Goal: Find specific page/section: Find specific page/section

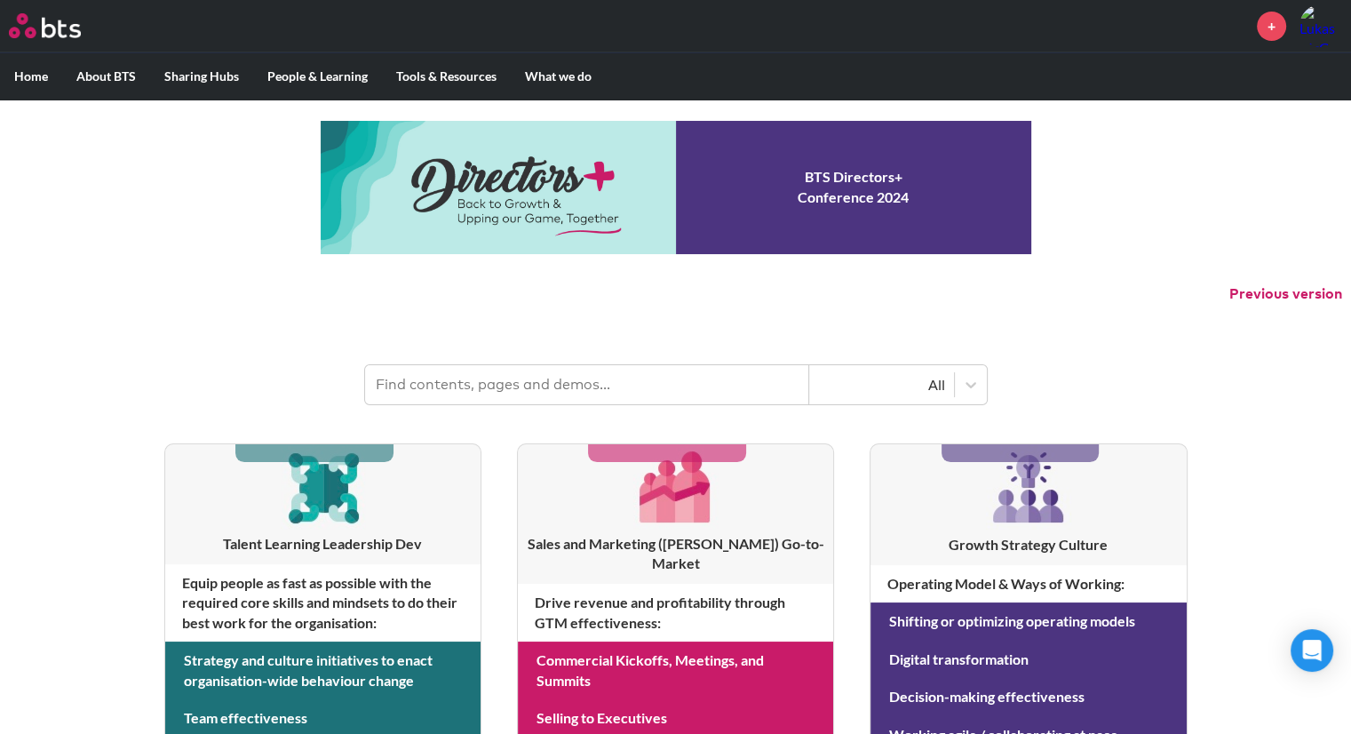
click at [481, 391] on input "text" at bounding box center [587, 384] width 444 height 39
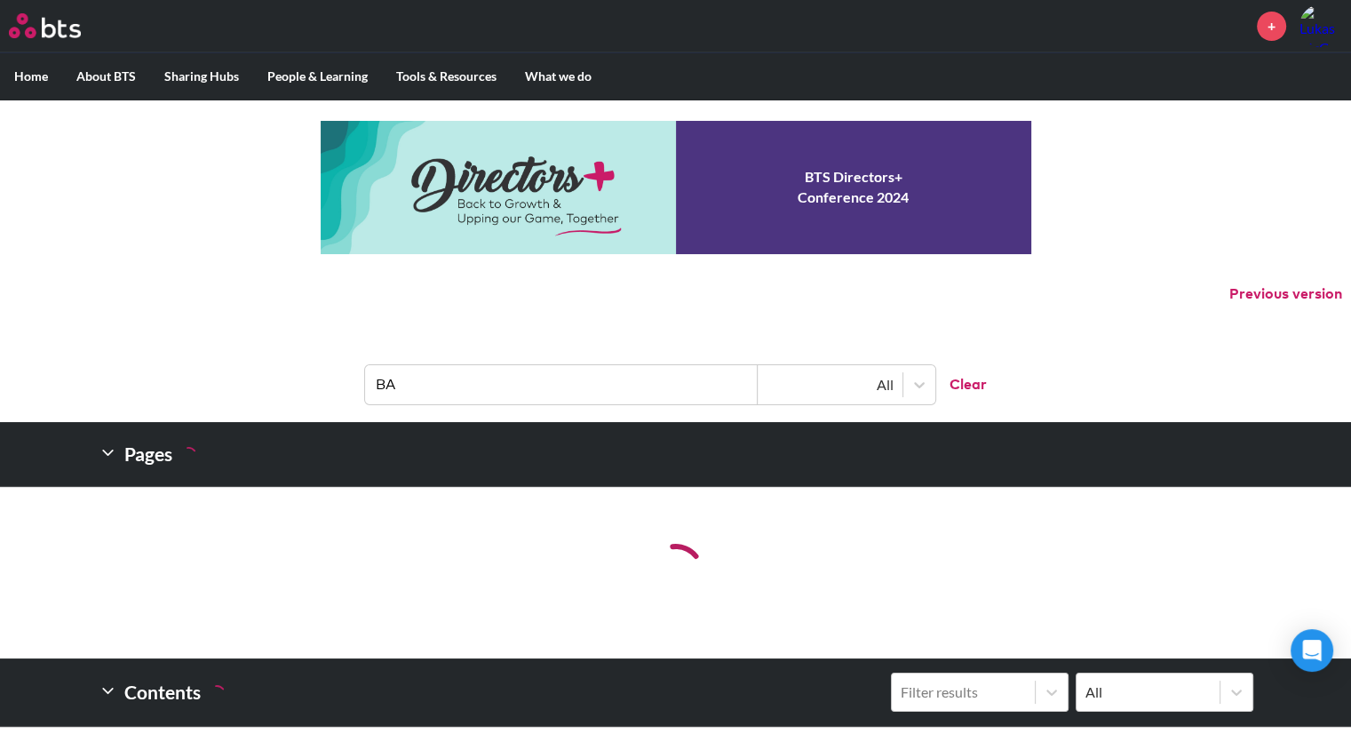
type input "B"
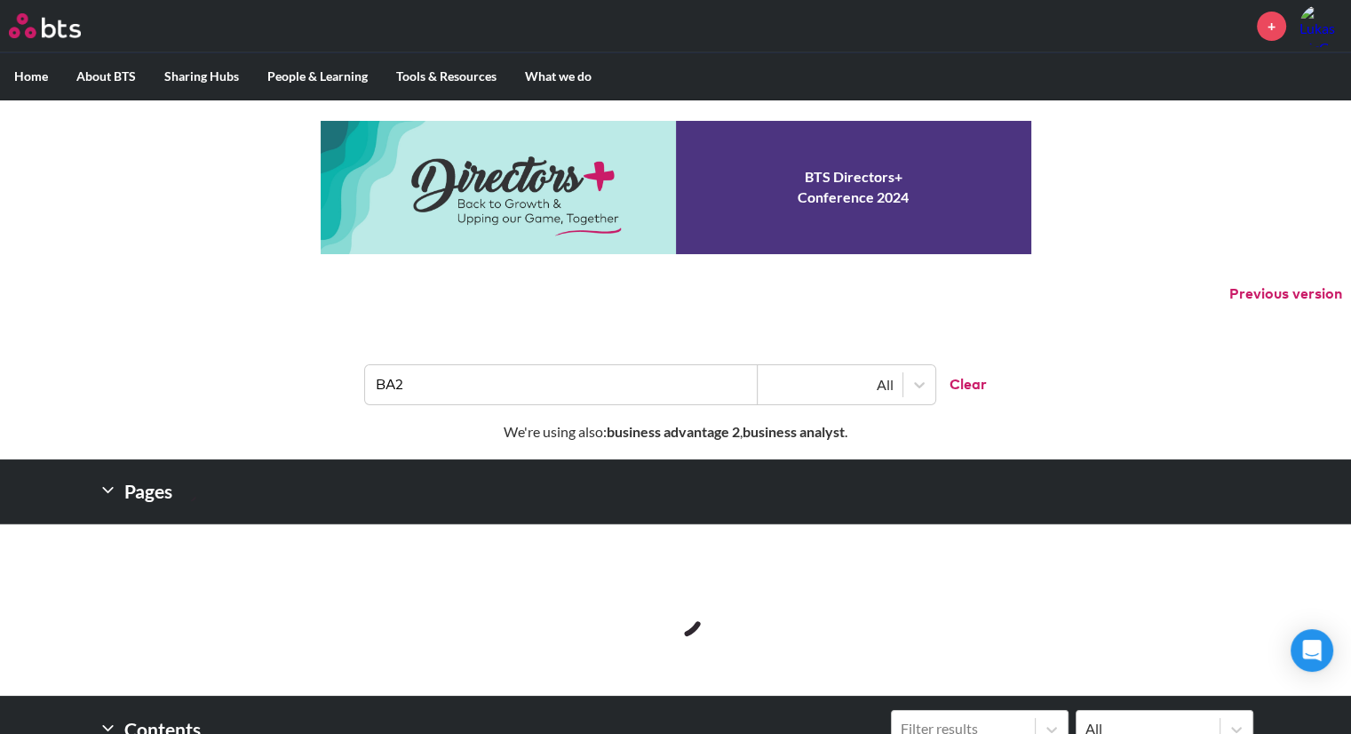
type input "BA2"
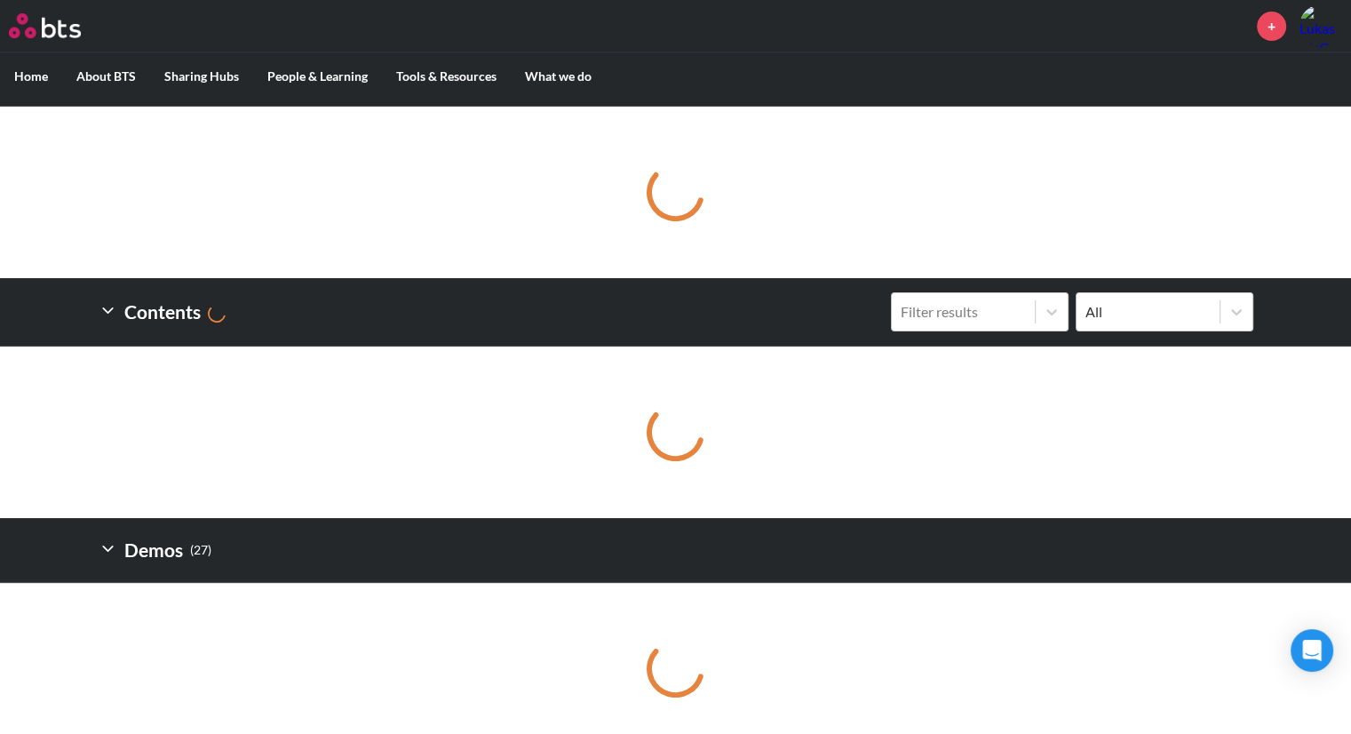
scroll to position [400, 0]
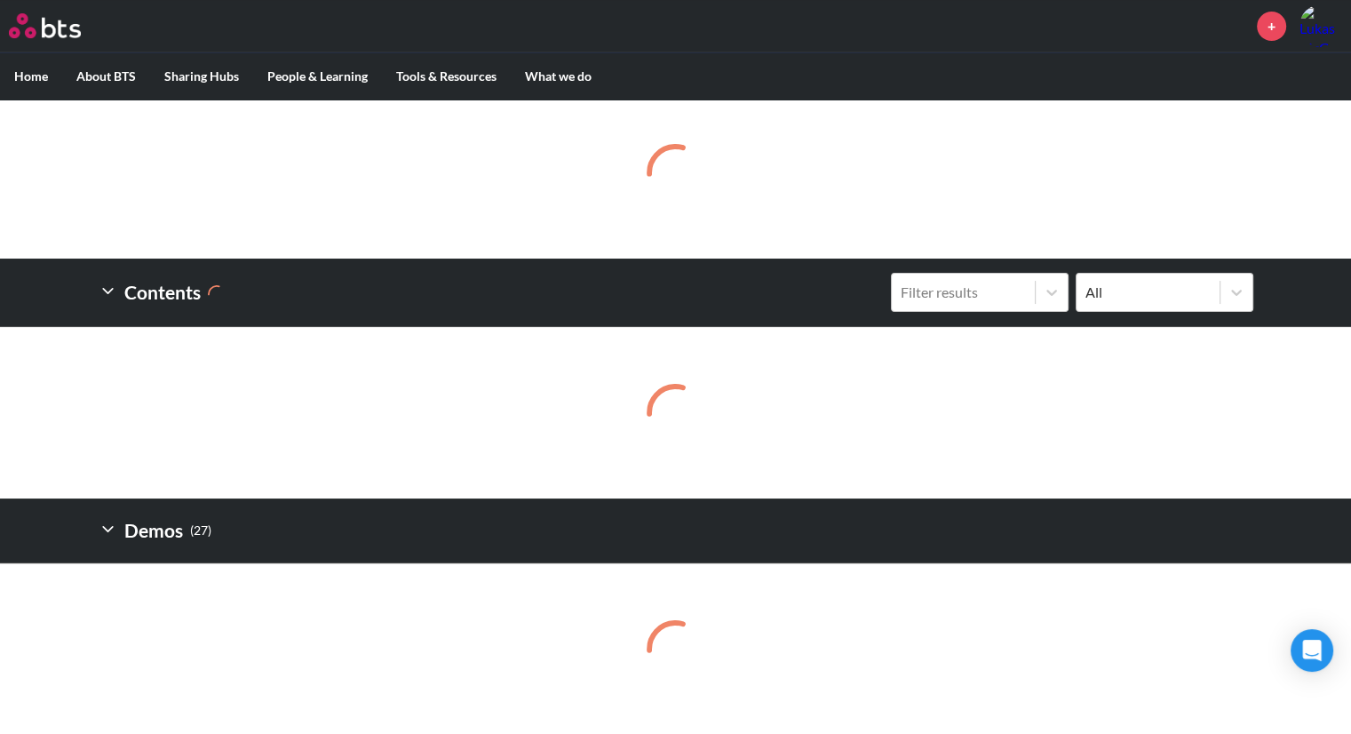
click at [124, 536] on h2 "Demos ( 27 )" at bounding box center [155, 531] width 113 height 36
click at [105, 529] on polyline at bounding box center [108, 529] width 10 height 4
click at [1054, 283] on icon at bounding box center [1052, 292] width 18 height 18
click at [810, 292] on input "Filter results" at bounding box center [810, 292] width 0 height 0
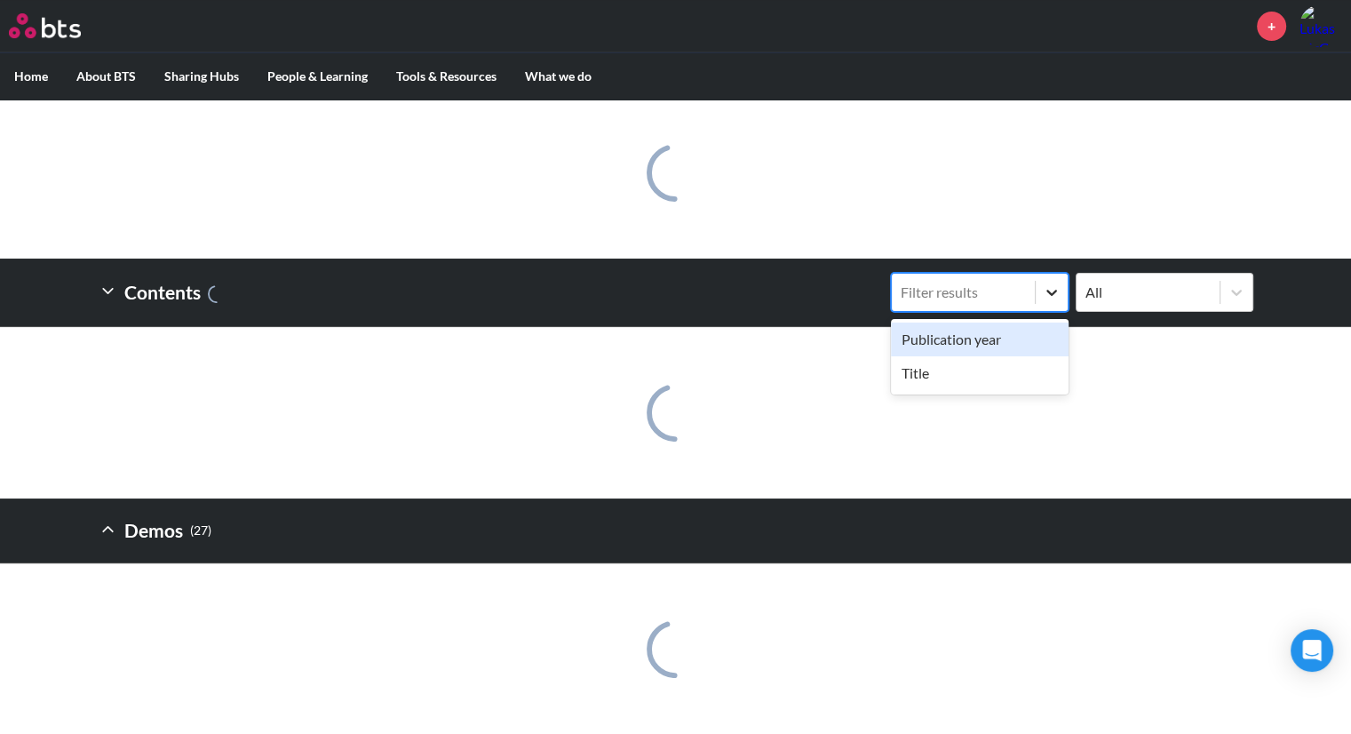
click at [1054, 283] on icon at bounding box center [1052, 292] width 18 height 18
click at [810, 292] on input "option Publication year focused, 1 of 2. 2 results available. Use Up and Down t…" at bounding box center [810, 292] width 0 height 0
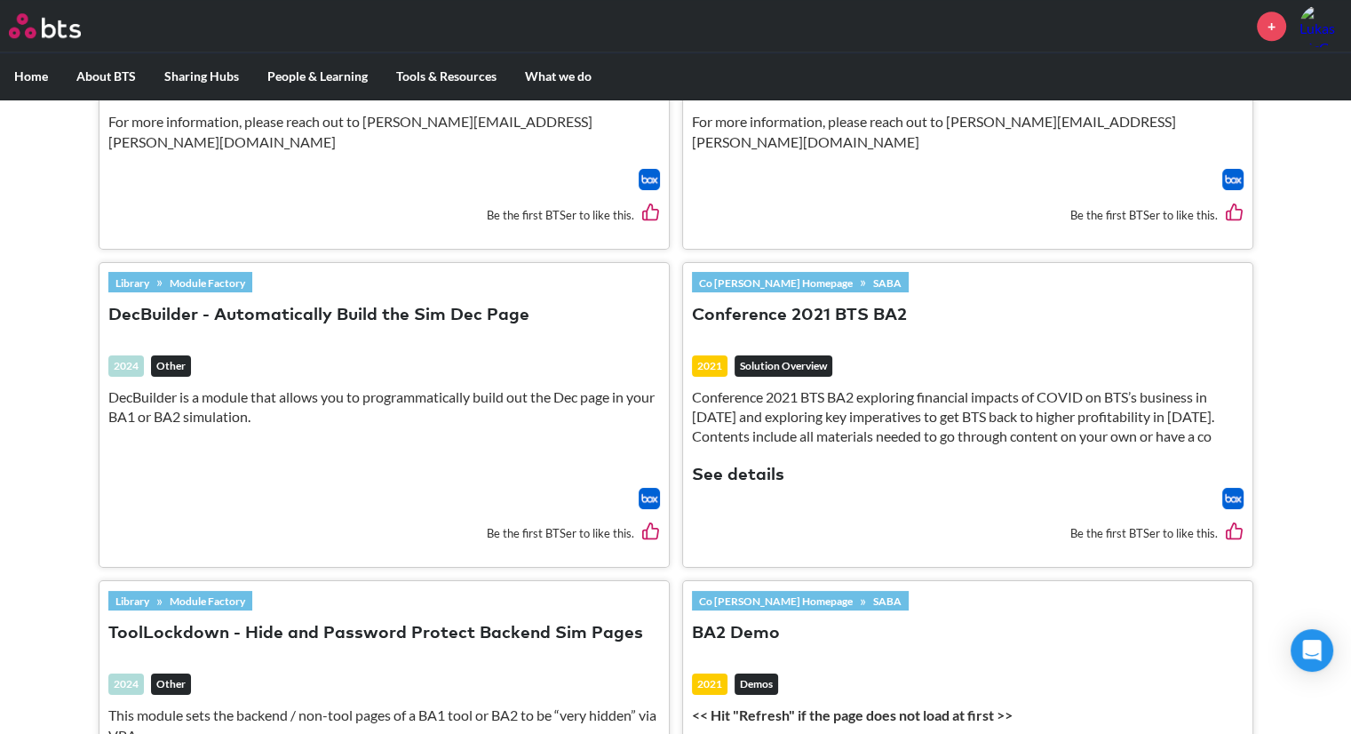
scroll to position [1756, 0]
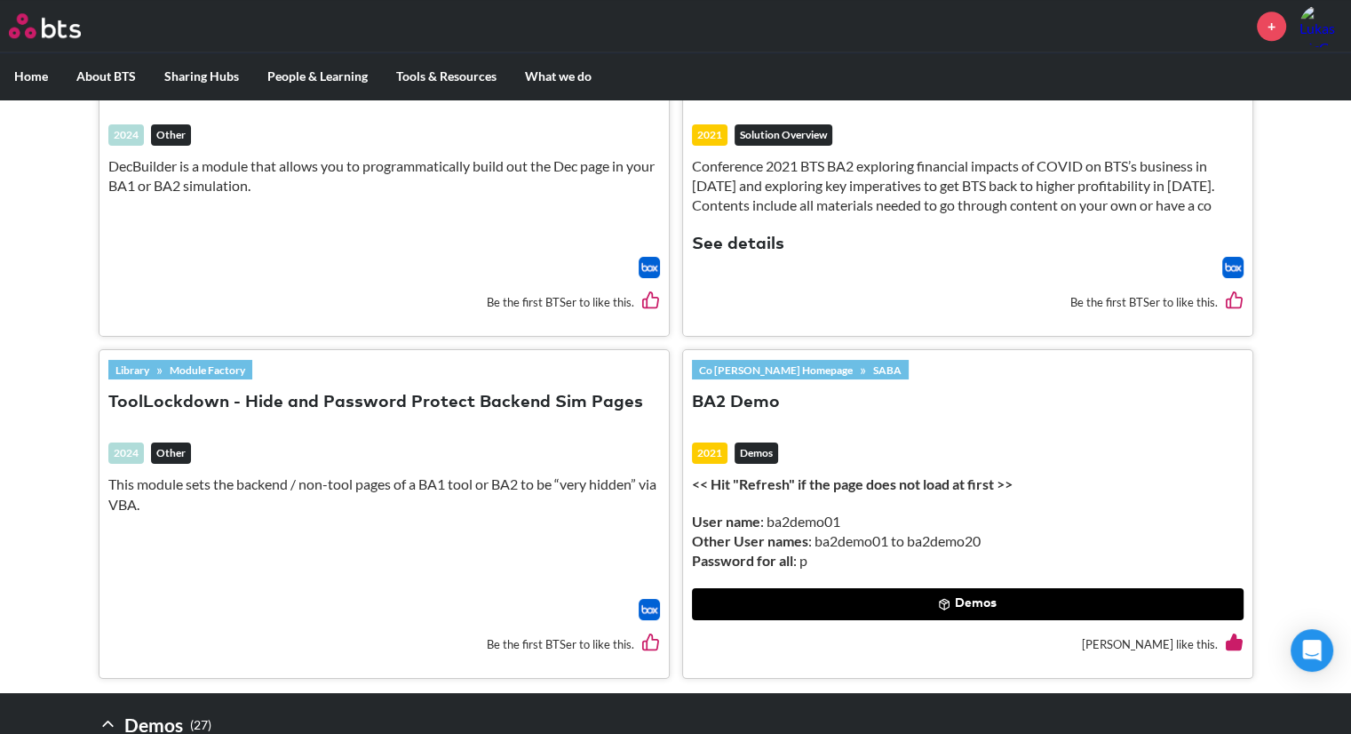
click at [105, 714] on icon at bounding box center [108, 723] width 19 height 19
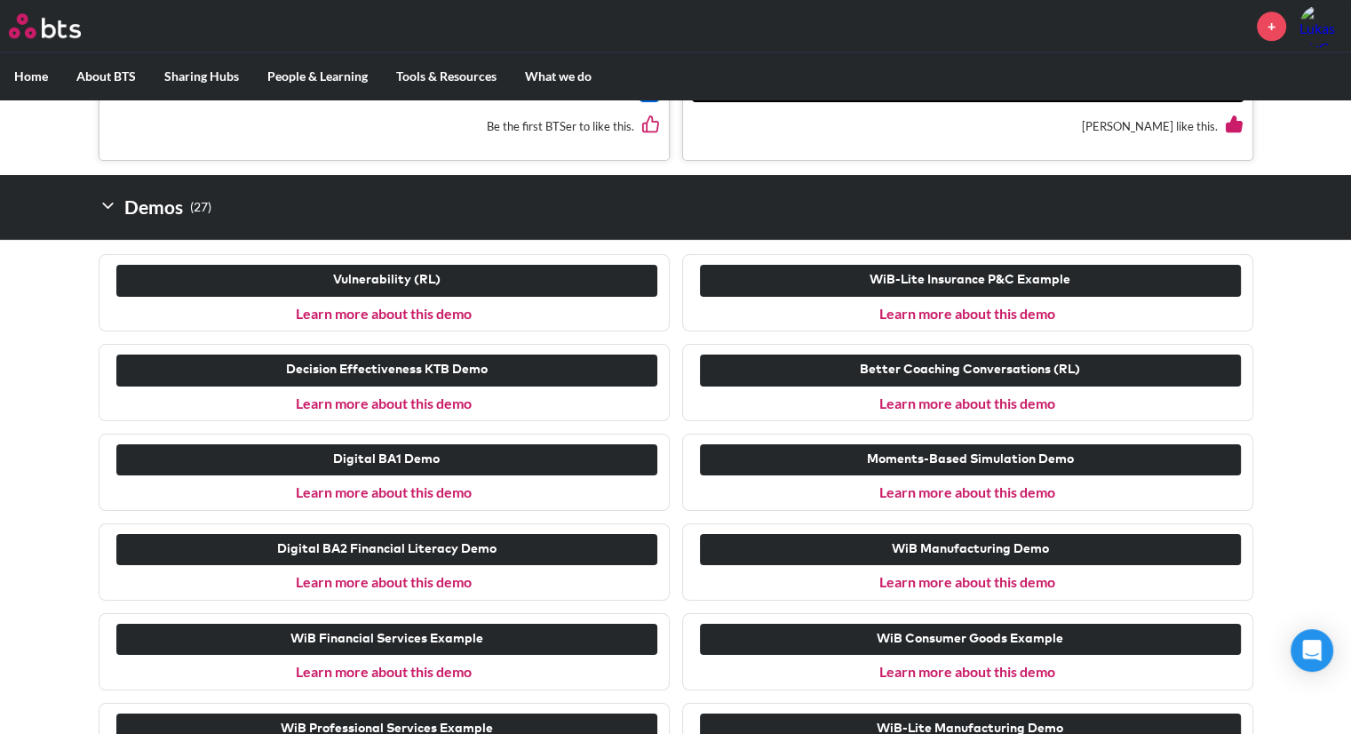
scroll to position [2274, 0]
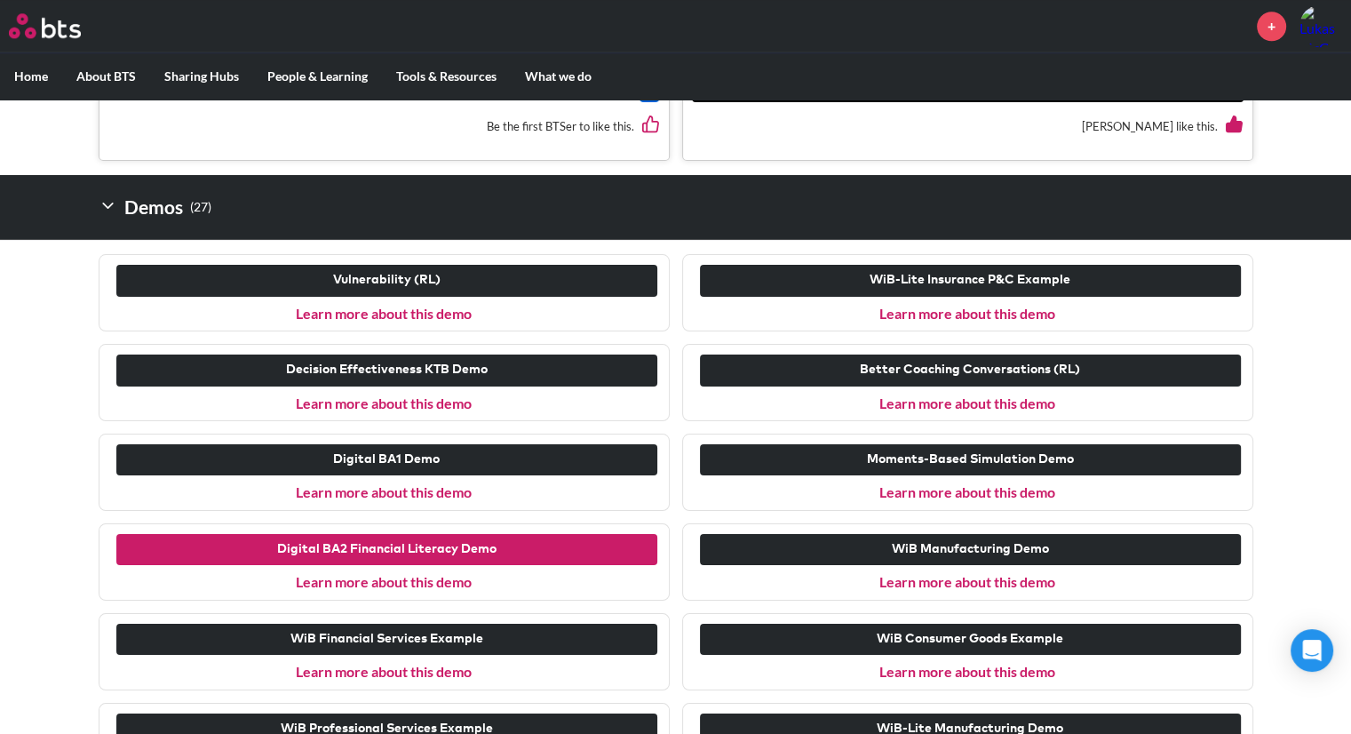
click at [407, 534] on button "Digital BA2 Financial Literacy Demo" at bounding box center [386, 550] width 541 height 32
